Goal: Information Seeking & Learning: Learn about a topic

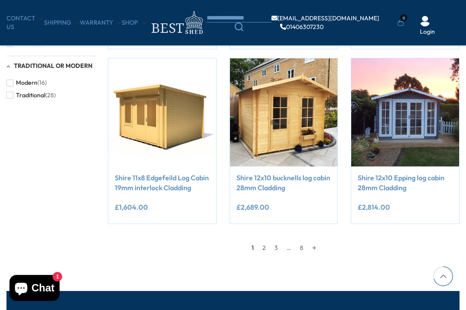
scroll to position [664, 0]
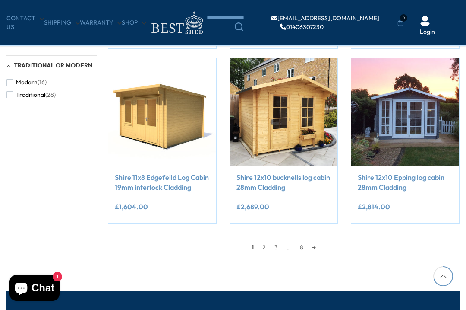
click at [268, 243] on link "2" at bounding box center [264, 246] width 12 height 13
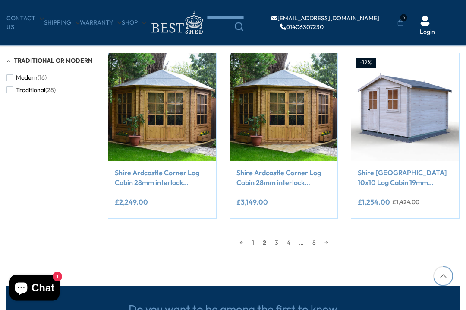
scroll to position [672, 0]
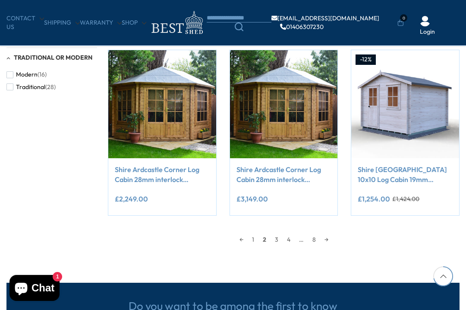
click at [278, 236] on link "3" at bounding box center [277, 239] width 12 height 13
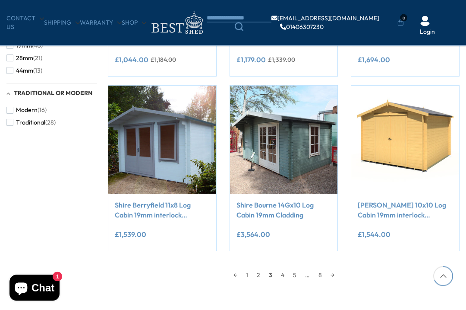
scroll to position [643, 0]
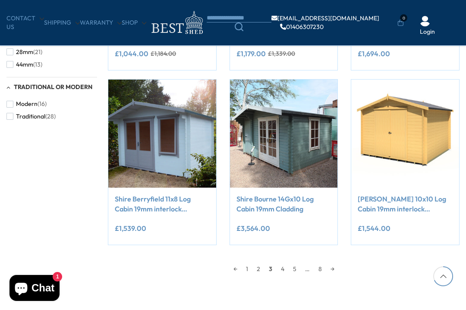
click at [289, 266] on link "5" at bounding box center [295, 268] width 12 height 13
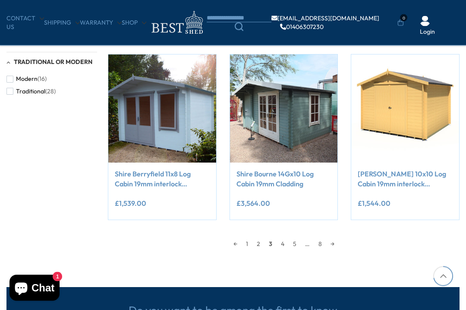
scroll to position [674, 0]
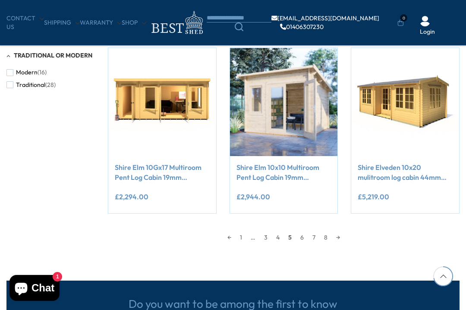
click at [284, 233] on link "4" at bounding box center [278, 237] width 12 height 13
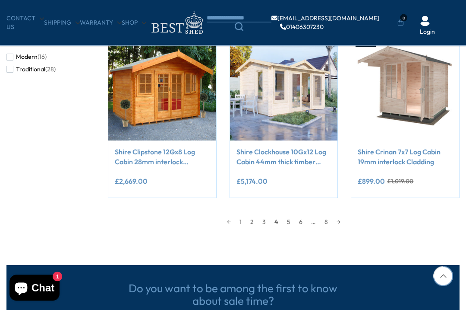
scroll to position [715, 0]
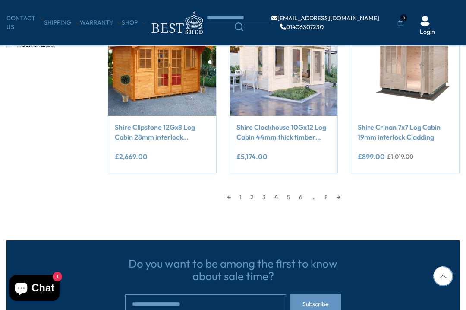
click at [288, 194] on link "5" at bounding box center [289, 196] width 12 height 13
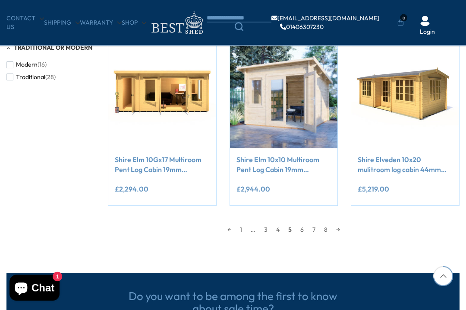
scroll to position [689, 0]
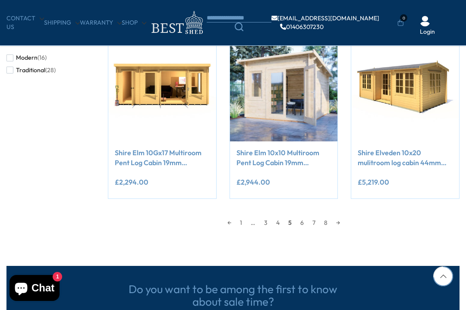
click at [300, 223] on link "6" at bounding box center [302, 222] width 12 height 13
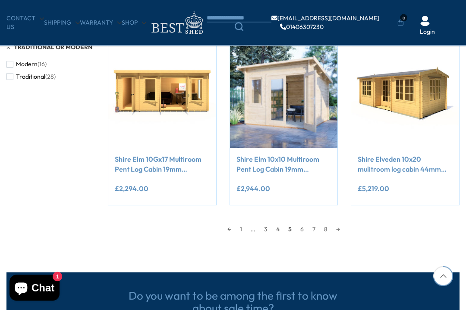
scroll to position [683, 0]
click at [304, 228] on link "6" at bounding box center [302, 228] width 12 height 13
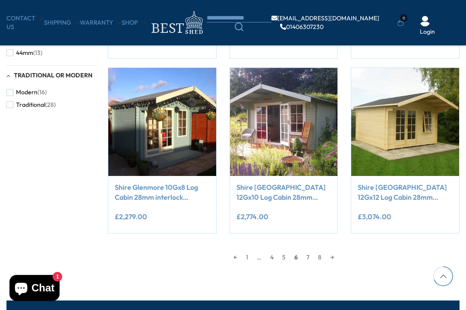
scroll to position [655, 0]
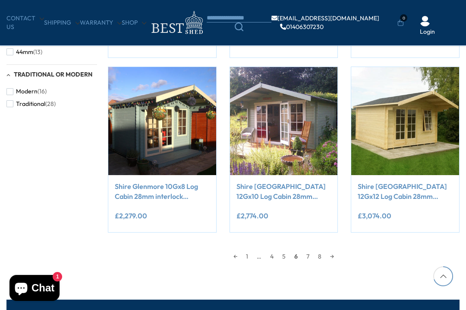
click at [309, 250] on link "7" at bounding box center [308, 256] width 12 height 13
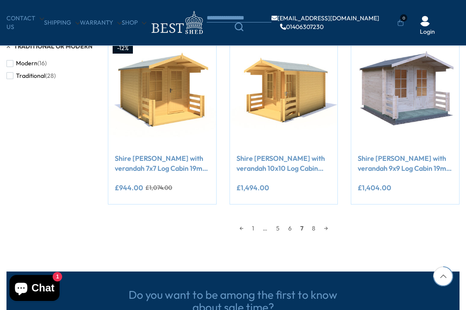
scroll to position [692, 0]
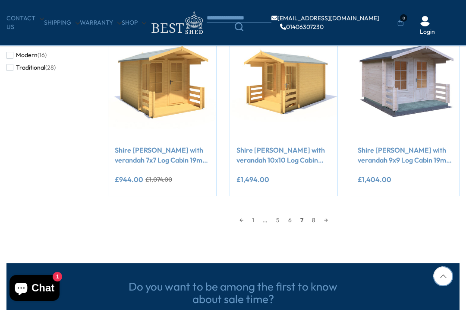
click at [317, 218] on link "8" at bounding box center [314, 219] width 12 height 13
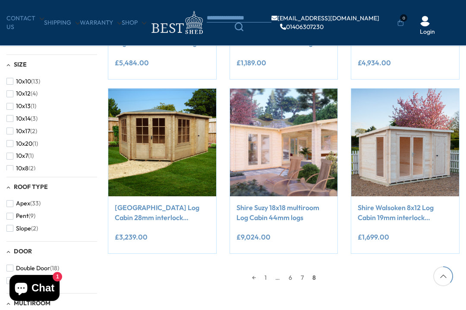
scroll to position [287, 0]
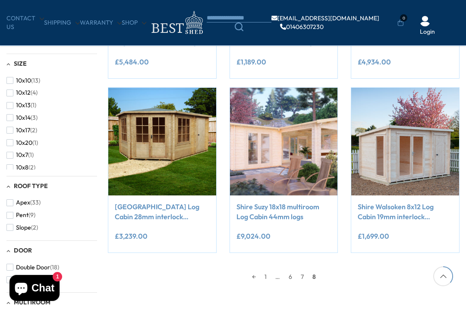
click at [289, 274] on link "6" at bounding box center [291, 276] width 12 height 13
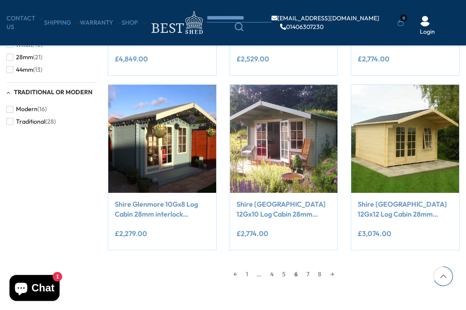
scroll to position [639, 0]
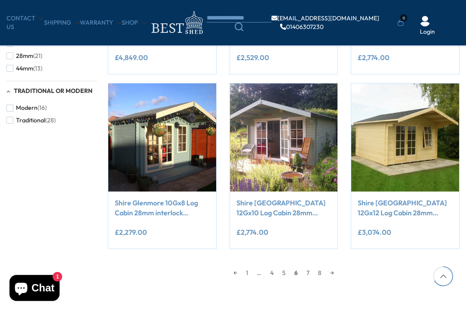
click at [307, 268] on link "7" at bounding box center [308, 272] width 12 height 13
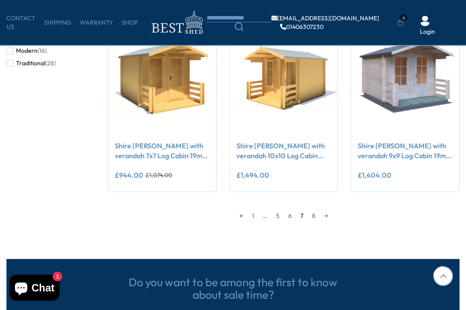
scroll to position [716, 0]
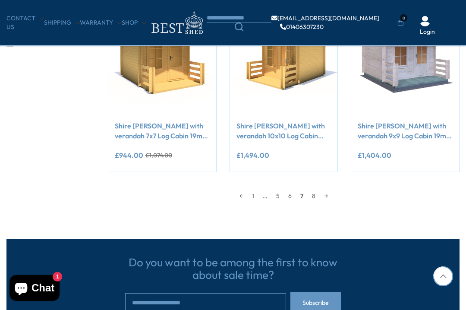
click at [309, 198] on link "8" at bounding box center [314, 195] width 12 height 13
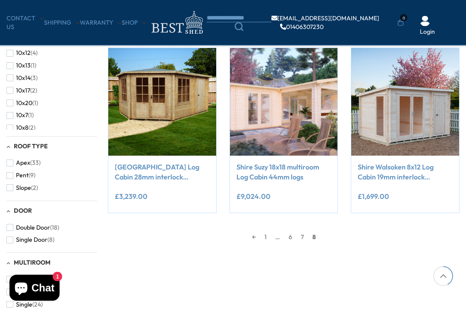
scroll to position [339, 0]
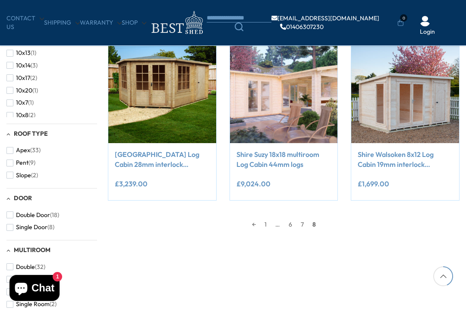
click at [413, 209] on div "← 1 … 6 7 8" at bounding box center [284, 220] width 352 height 22
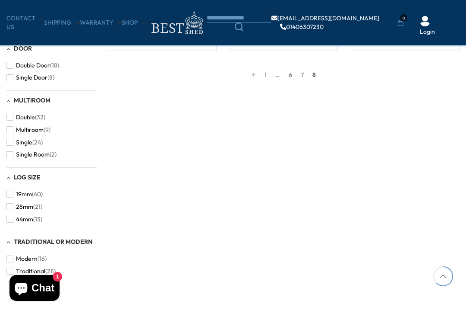
scroll to position [489, 0]
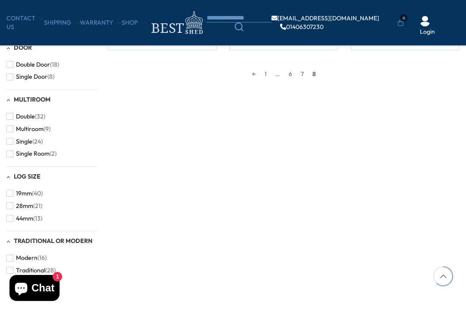
click at [44, 266] on span "Traditional" at bounding box center [30, 269] width 29 height 7
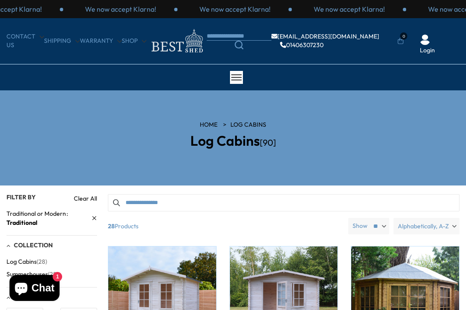
scroll to position [512, 0]
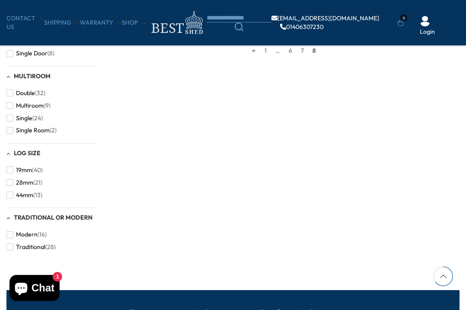
scroll to position [739, 0]
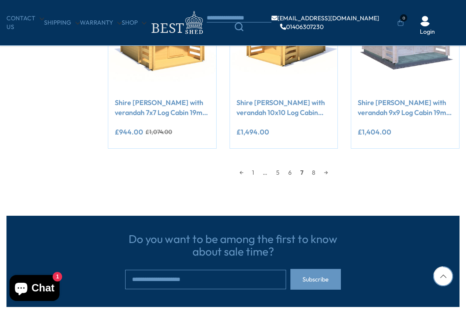
scroll to position [662, 0]
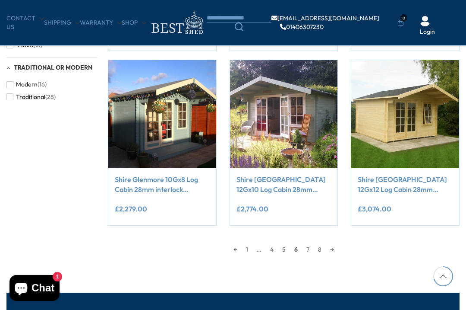
scroll to position [310, 0]
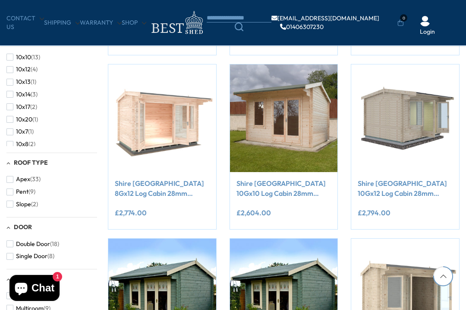
scroll to position [715, 0]
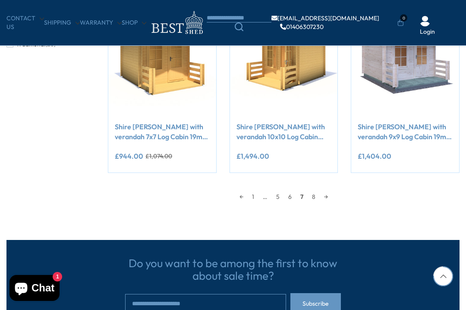
scroll to position [679, 0]
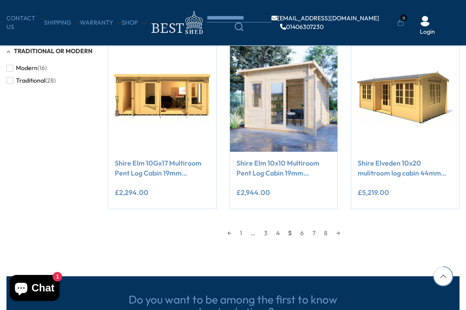
scroll to position [712, 0]
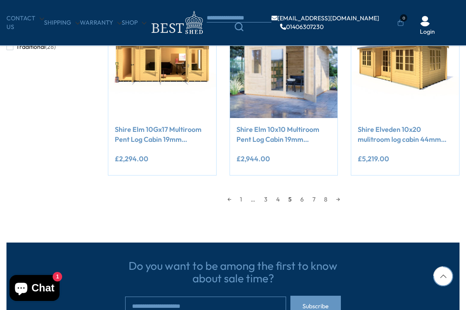
scroll to position [738, 0]
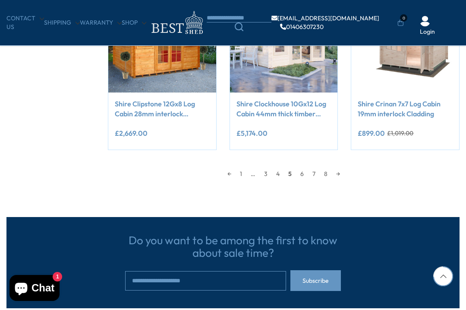
scroll to position [698, 0]
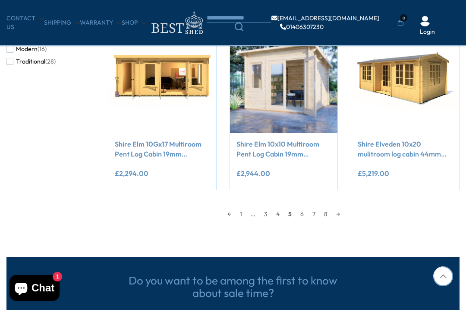
scroll to position [666, 0]
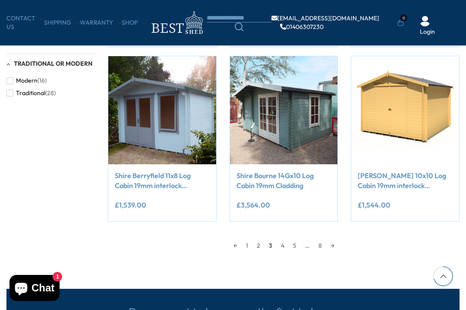
scroll to position [696, 0]
